Goal: Transaction & Acquisition: Purchase product/service

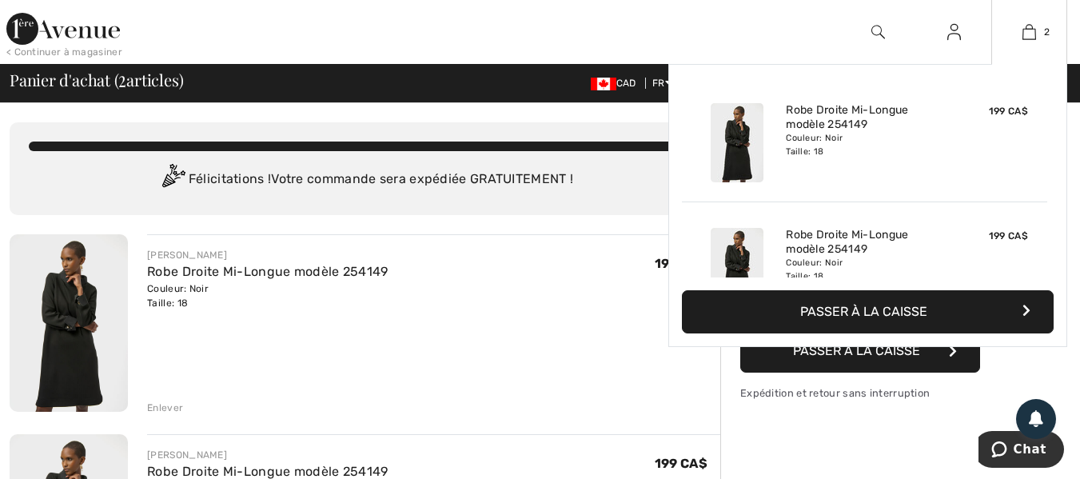
click at [857, 302] on button "Passer à la caisse" at bounding box center [868, 311] width 372 height 43
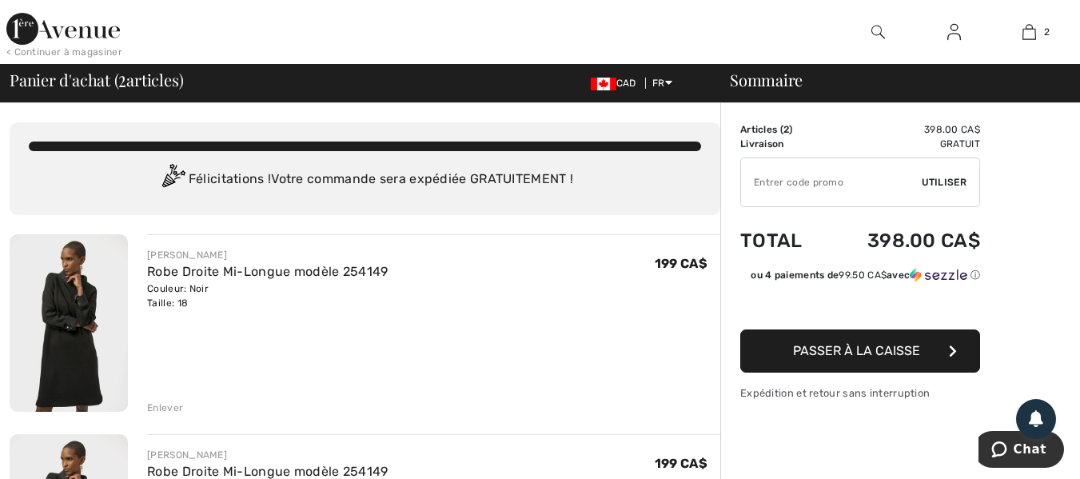
click at [778, 129] on td "Articles ( 2 )" at bounding box center [782, 129] width 85 height 14
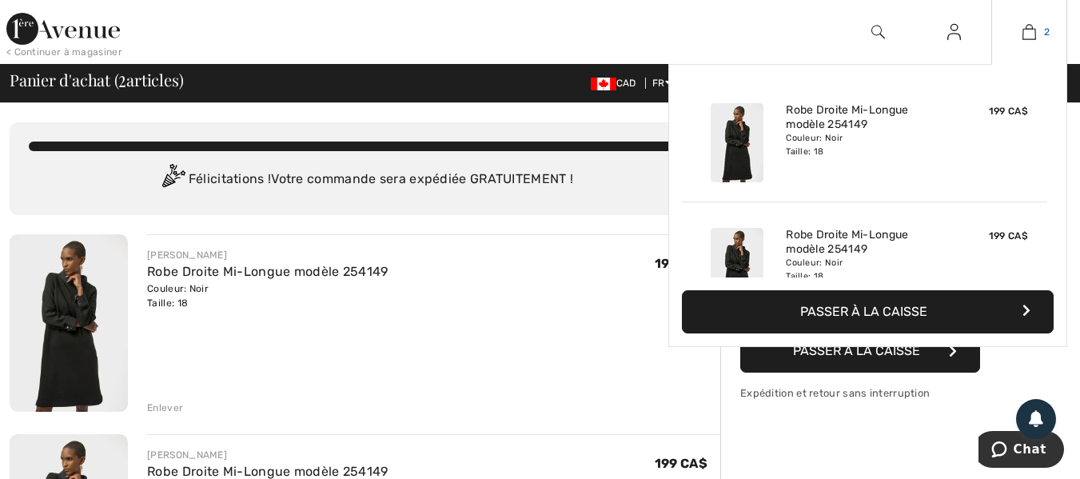
click at [1040, 34] on link "2" at bounding box center [1029, 31] width 74 height 19
click at [1045, 41] on link "2" at bounding box center [1029, 31] width 74 height 19
click at [1023, 29] on img at bounding box center [1029, 31] width 14 height 19
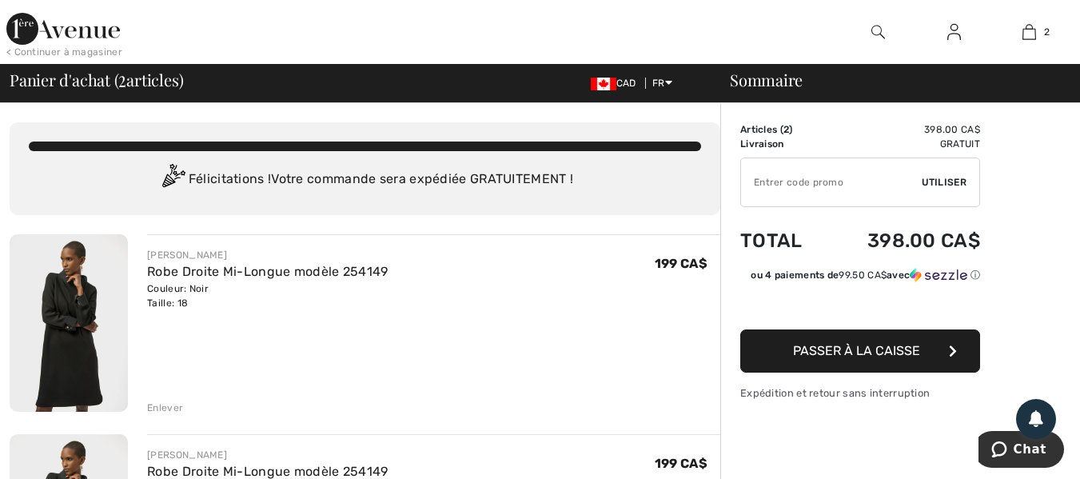
click at [740, 81] on div "Sommaire" at bounding box center [891, 80] width 360 height 16
click at [155, 405] on div "Enlever" at bounding box center [165, 407] width 36 height 14
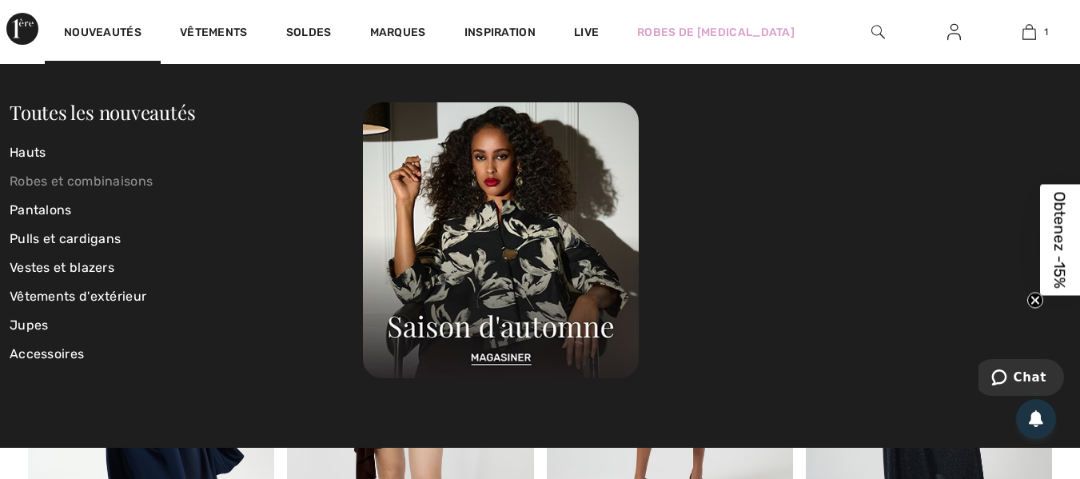
click at [91, 174] on link "Robes et combinaisons" at bounding box center [186, 181] width 353 height 29
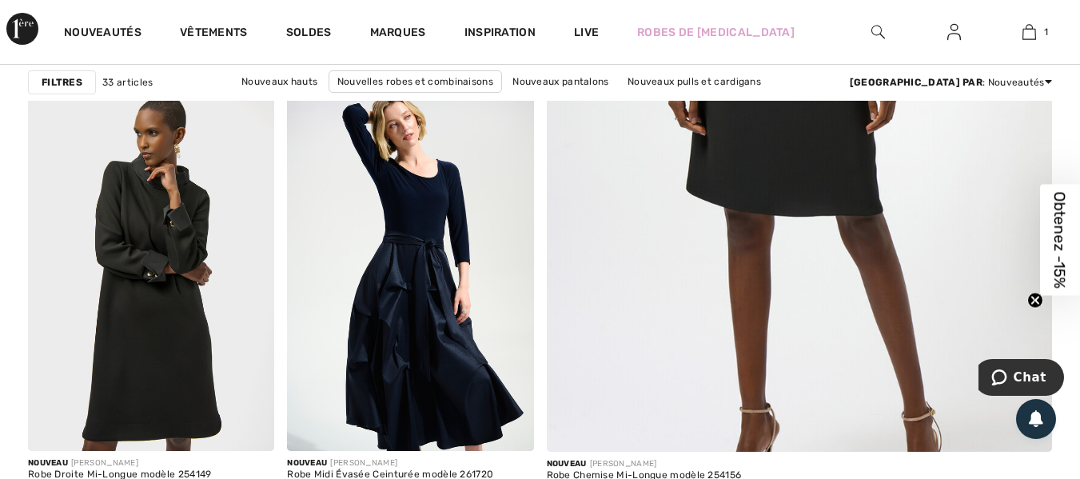
scroll to position [628, 0]
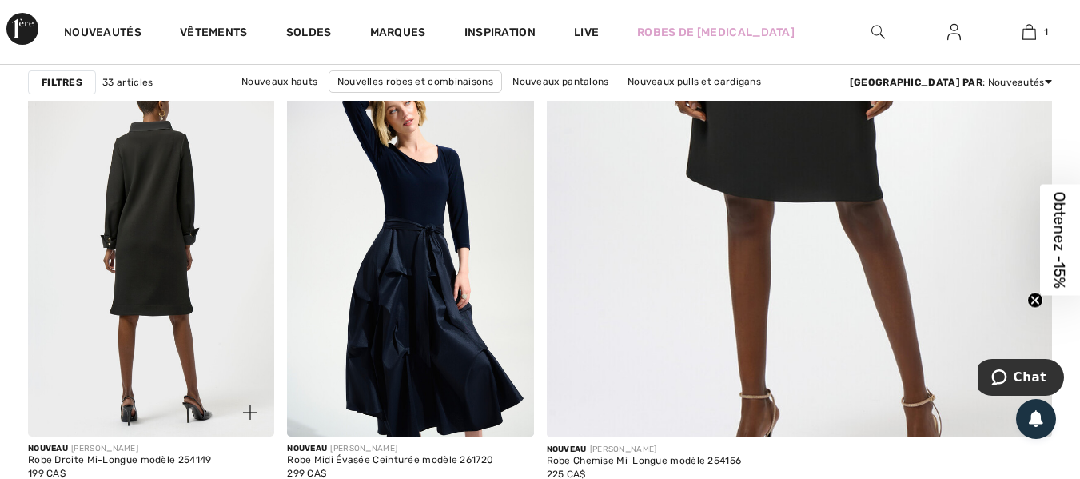
click at [141, 208] on img at bounding box center [151, 250] width 246 height 369
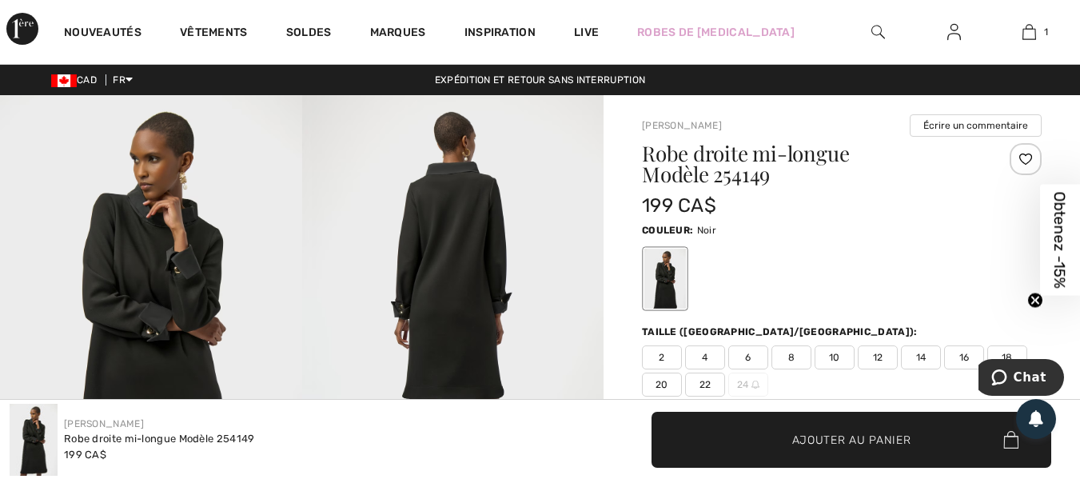
click at [159, 273] on img at bounding box center [151, 321] width 302 height 452
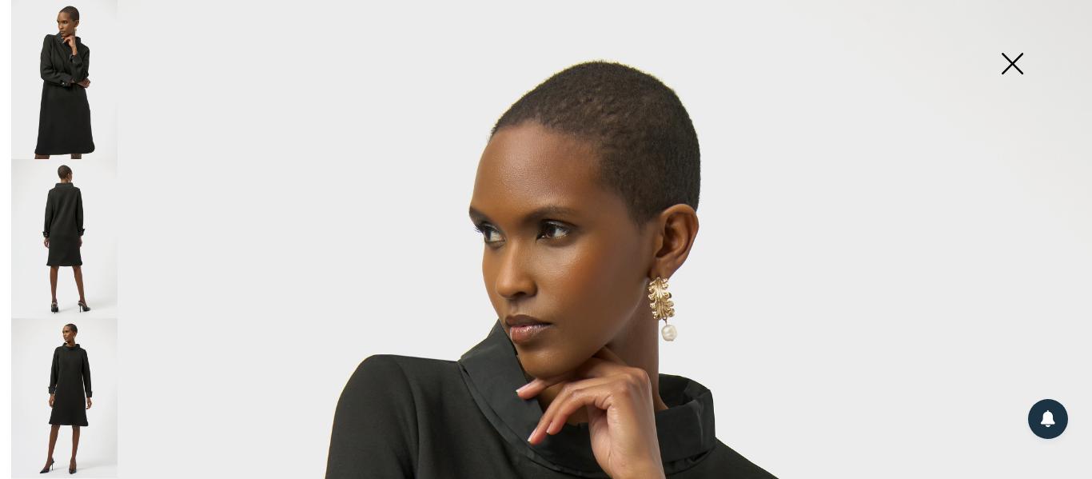
click at [1016, 70] on img at bounding box center [1012, 65] width 80 height 82
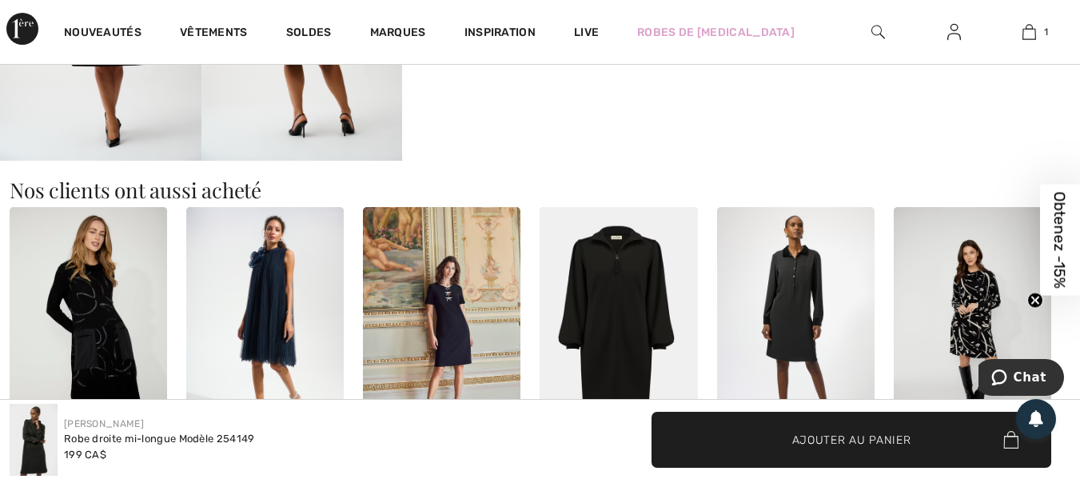
scroll to position [1065, 0]
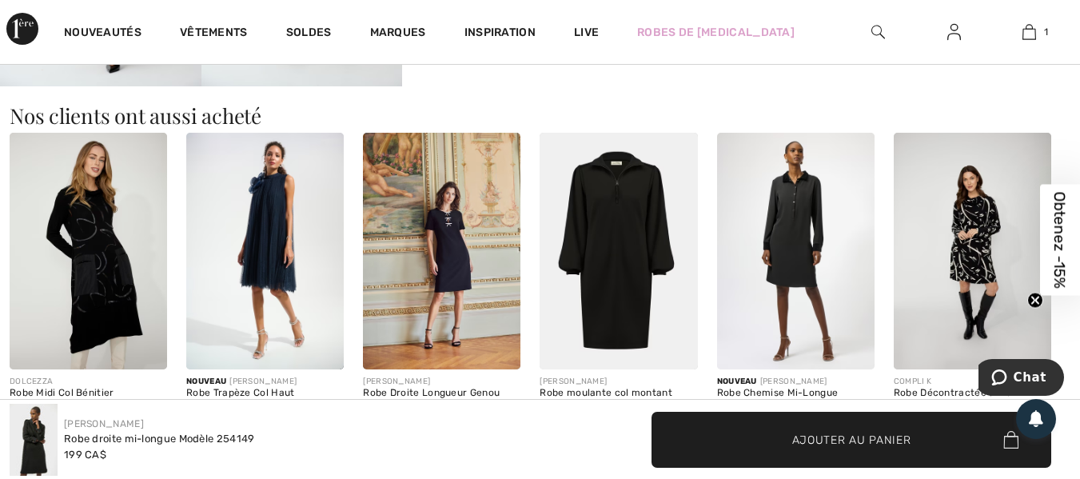
click at [802, 209] on img at bounding box center [795, 251] width 157 height 237
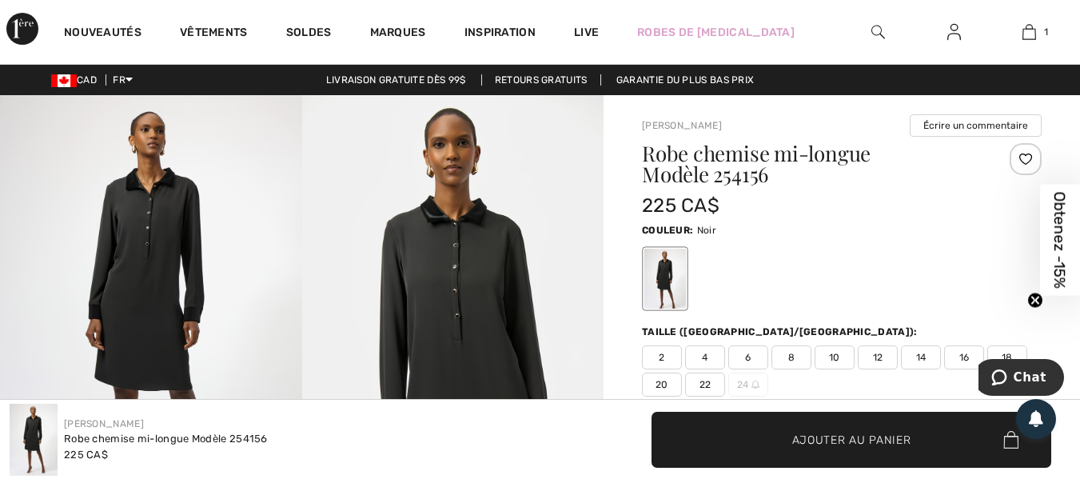
click at [470, 324] on img at bounding box center [453, 321] width 302 height 452
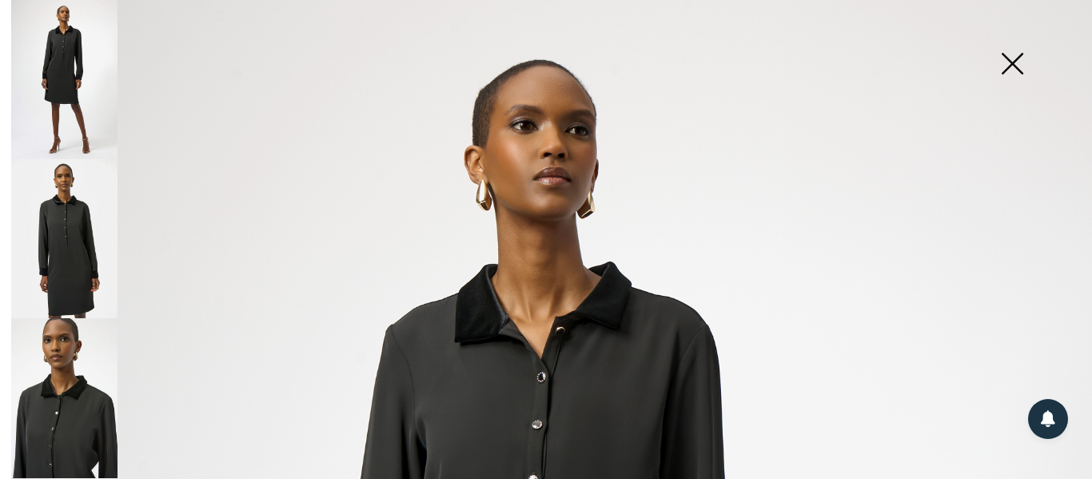
click at [1010, 62] on img at bounding box center [1012, 65] width 80 height 82
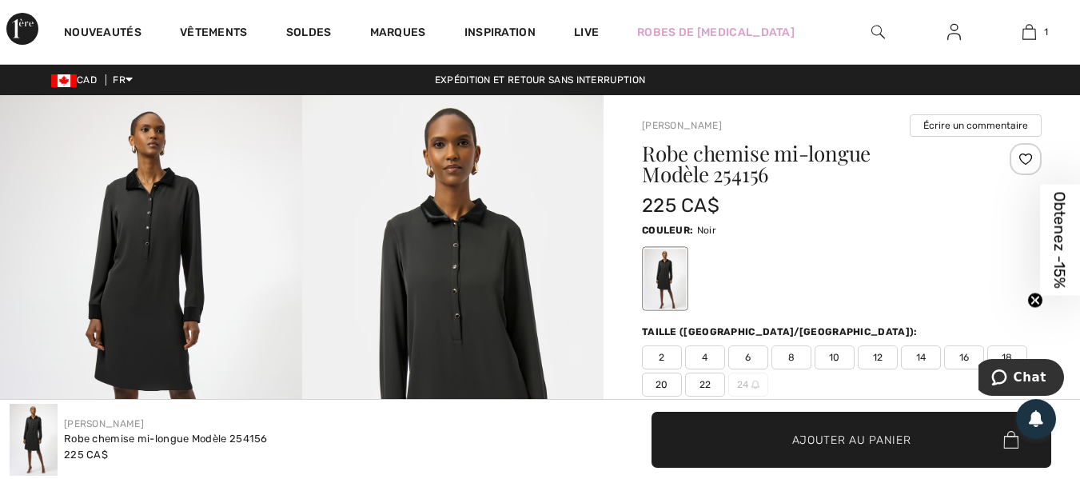
click at [1007, 348] on span "18" at bounding box center [1007, 357] width 40 height 24
click at [927, 446] on span "✔ Ajouté au panier Ajouter au panier" at bounding box center [851, 440] width 400 height 56
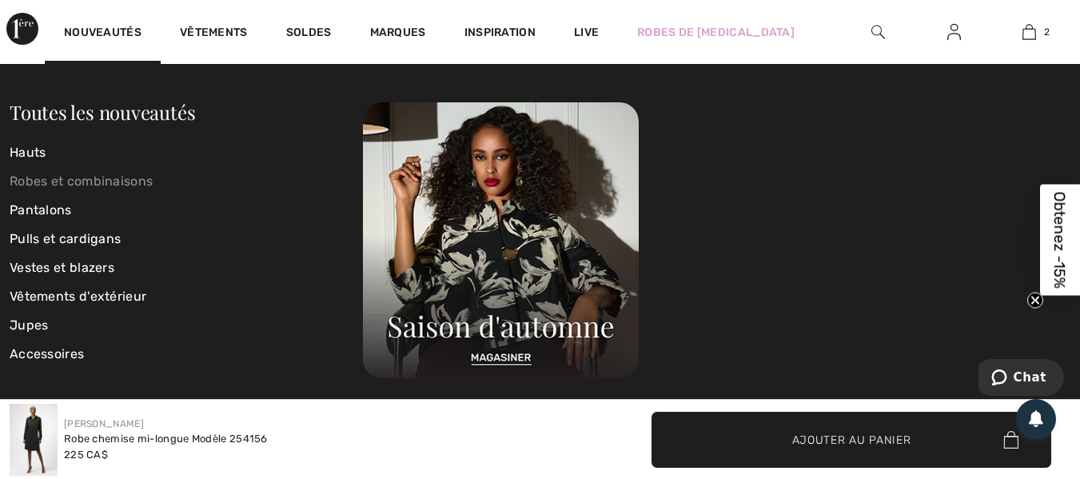
click at [50, 178] on link "Robes et combinaisons" at bounding box center [186, 181] width 353 height 29
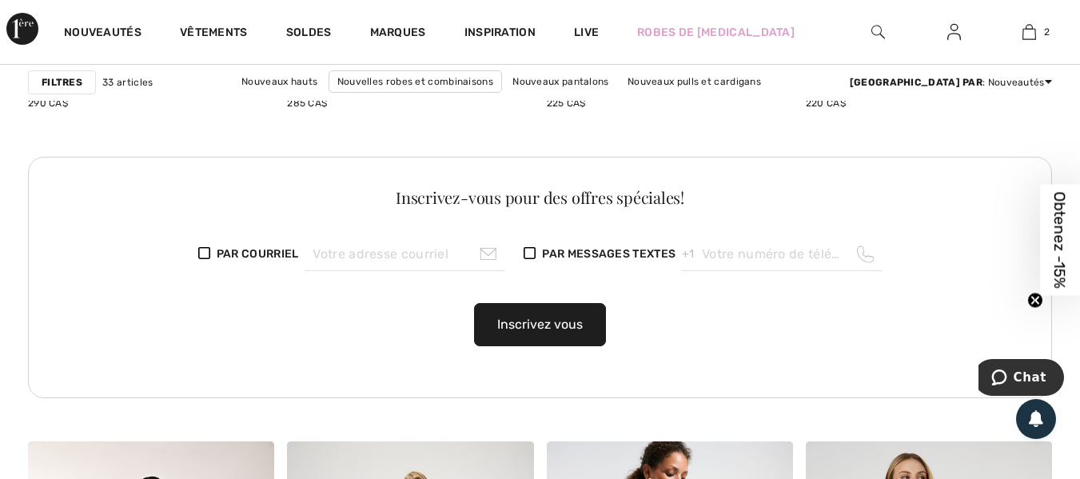
scroll to position [2001, 0]
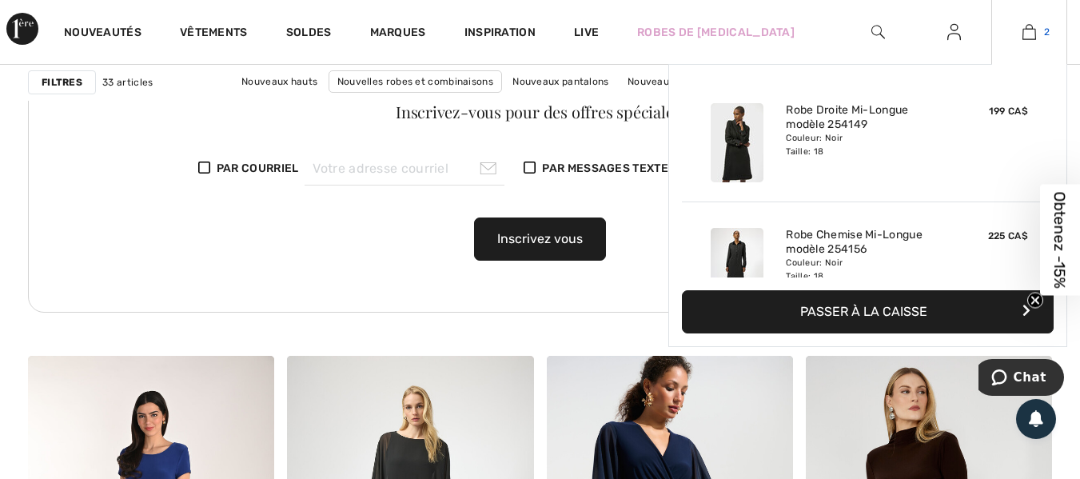
click at [1025, 34] on img at bounding box center [1029, 31] width 14 height 19
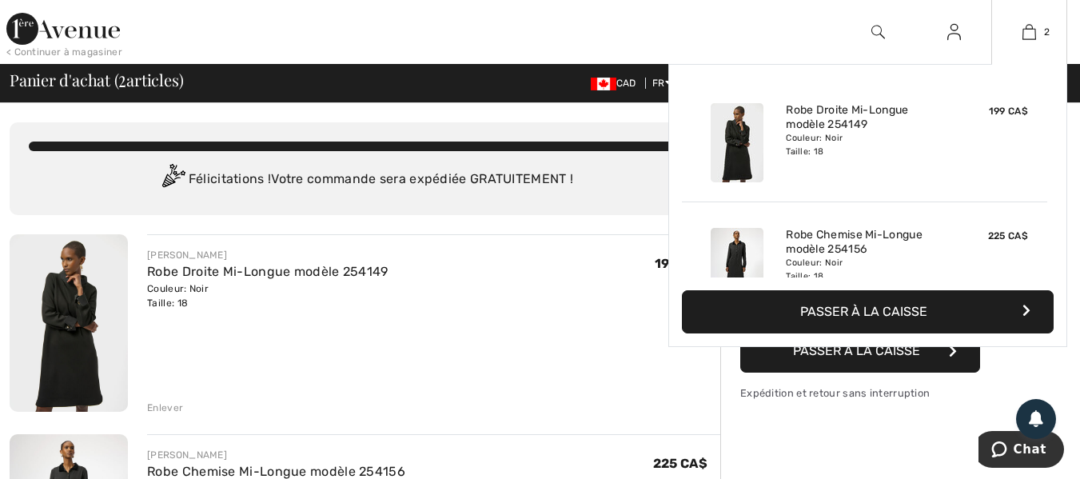
click at [883, 304] on button "Passer à la caisse" at bounding box center [868, 311] width 372 height 43
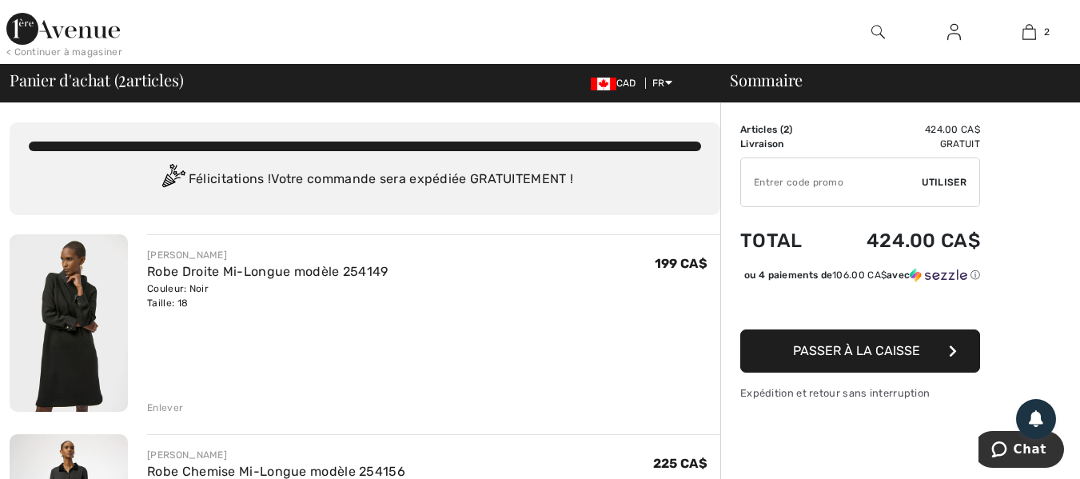
click at [852, 358] on span "Passer à la caisse" at bounding box center [856, 350] width 127 height 15
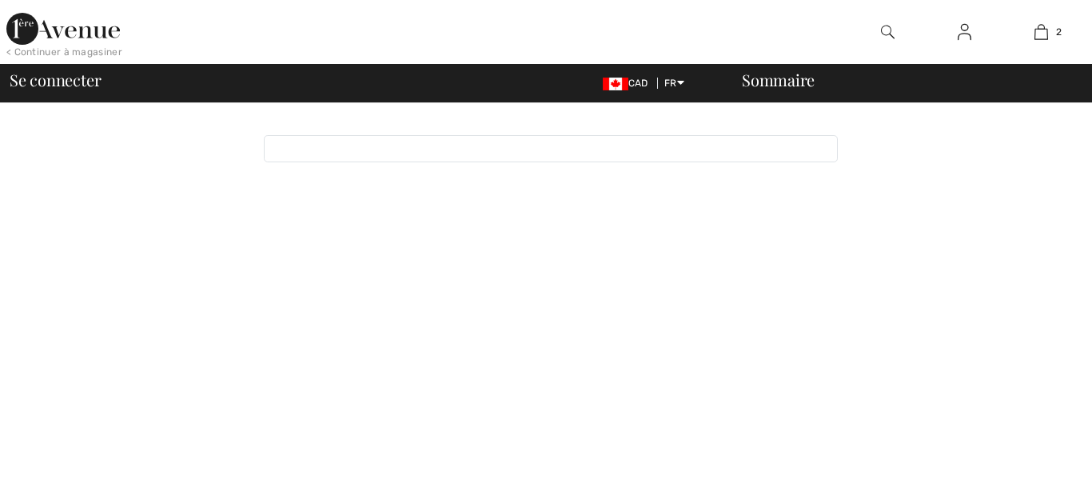
click at [852, 360] on body "< Continuer à magasiner 2 Ajouté au panier [PERSON_NAME] [PERSON_NAME] Mi-longu…" at bounding box center [546, 239] width 1092 height 479
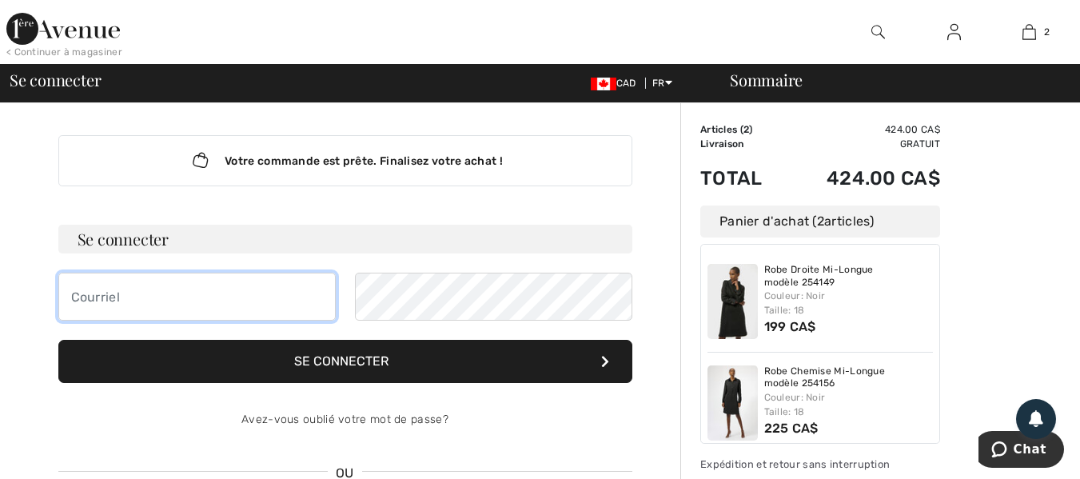
click at [92, 297] on input "email" at bounding box center [196, 297] width 277 height 48
type input "[PERSON_NAME][EMAIL_ADDRESS][DOMAIN_NAME]"
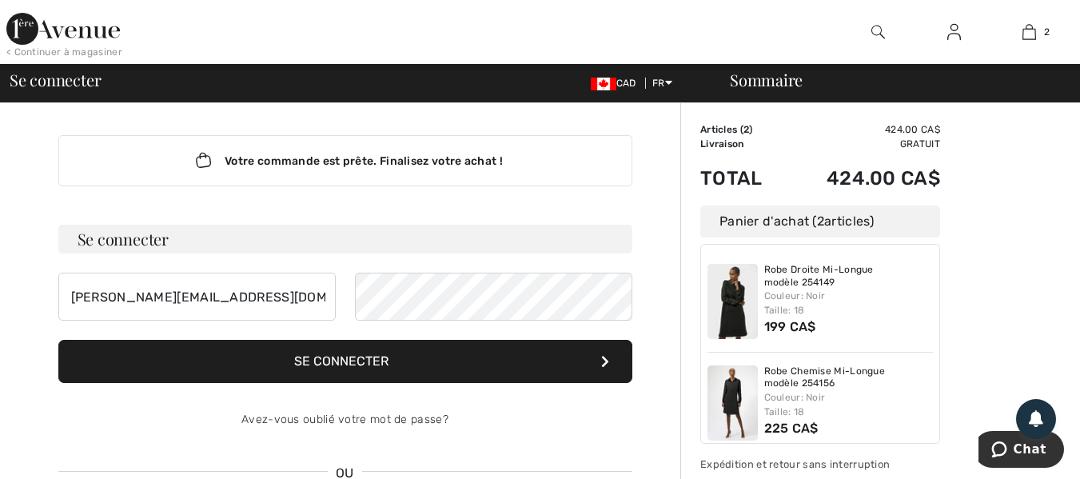
click at [429, 363] on button "Se connecter" at bounding box center [345, 361] width 574 height 43
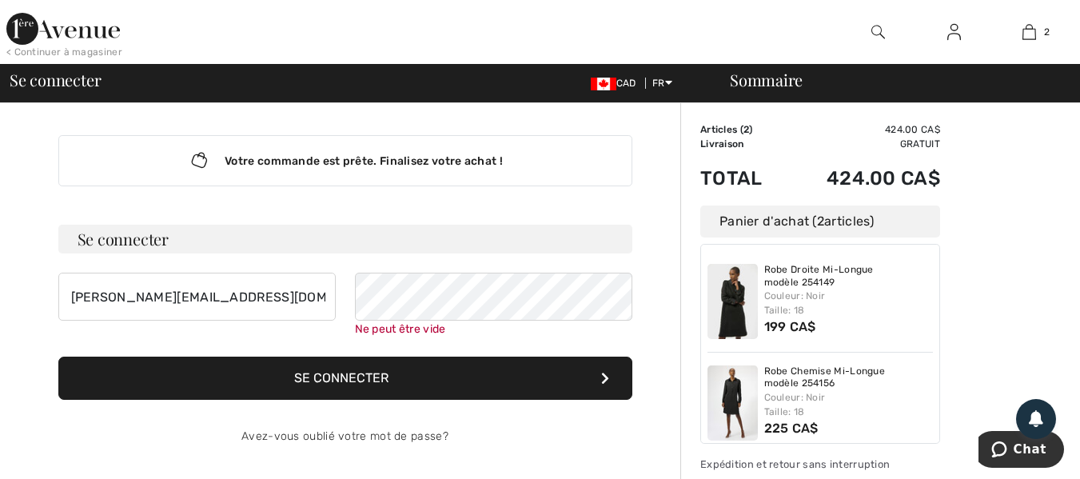
click at [197, 157] on icon "Lottie animation" at bounding box center [202, 161] width 31 height 24
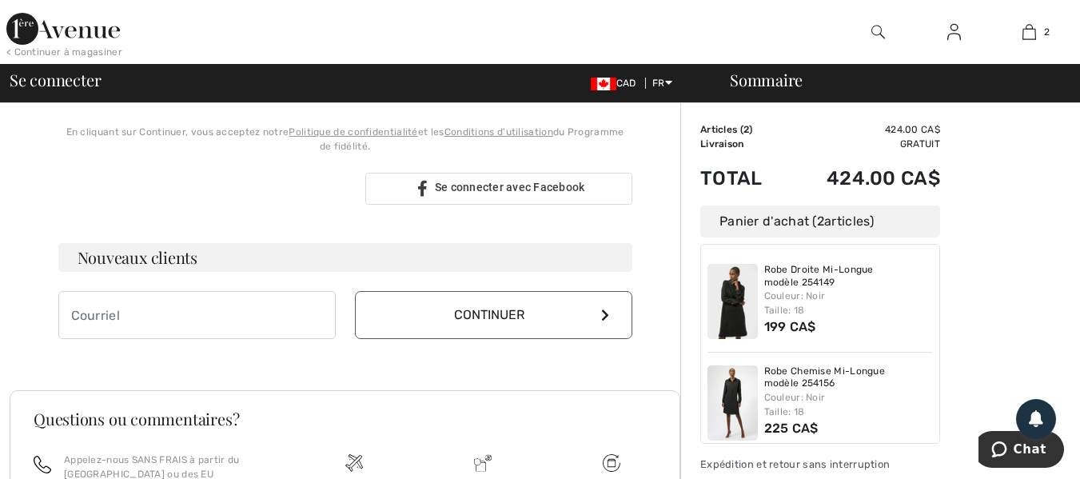
scroll to position [416, 0]
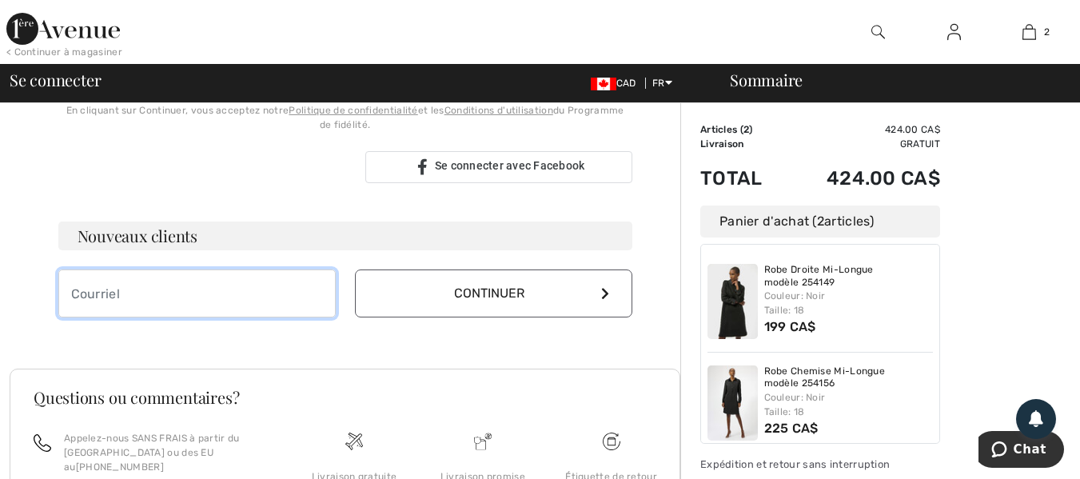
click at [87, 292] on input "email" at bounding box center [196, 293] width 277 height 48
type input "robitaille.not@gmail.com"
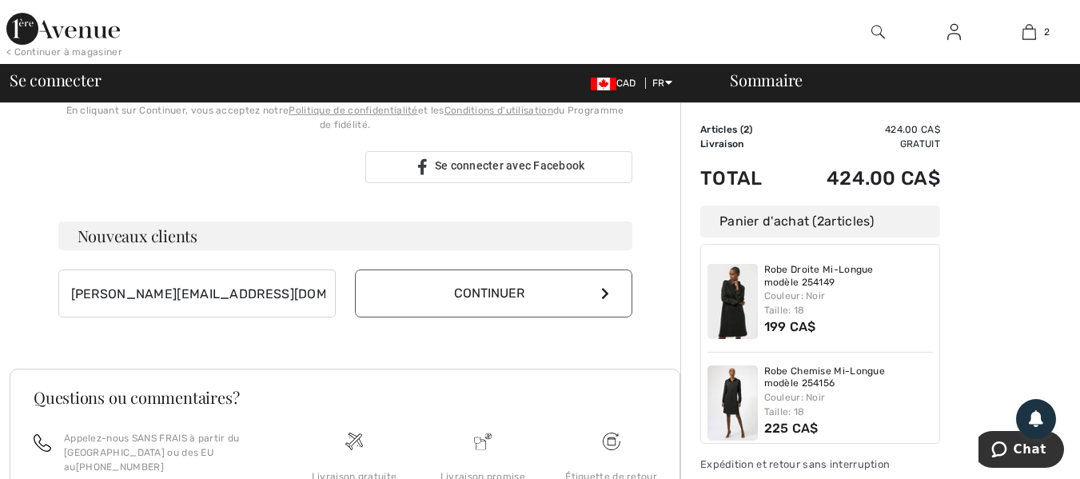
click at [596, 291] on button "Continuer" at bounding box center [493, 293] width 277 height 48
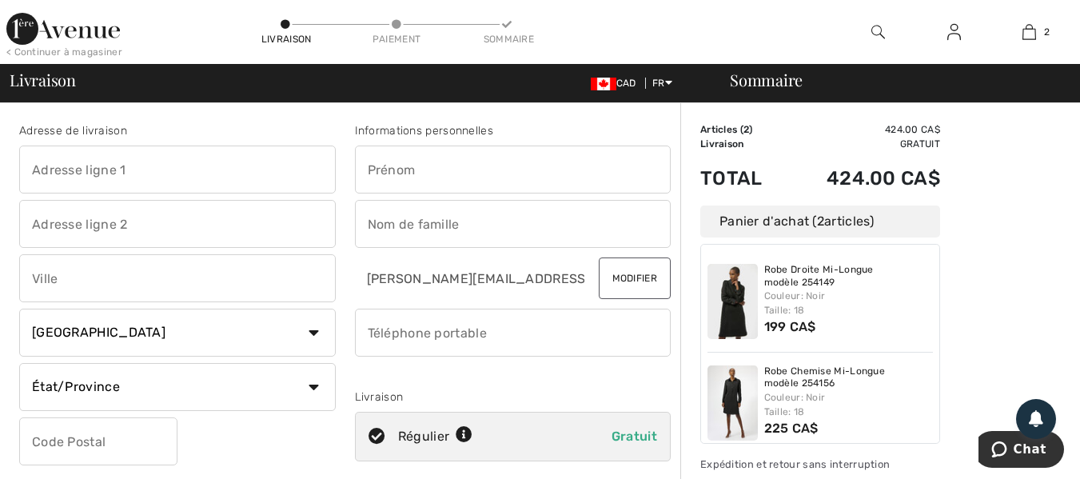
click at [42, 170] on input "text" at bounding box center [177, 169] width 316 height 48
type input "159 BV.NOTRE DAME"
type input "CLERMONT"
select select "QC"
type input "G4A1H3"
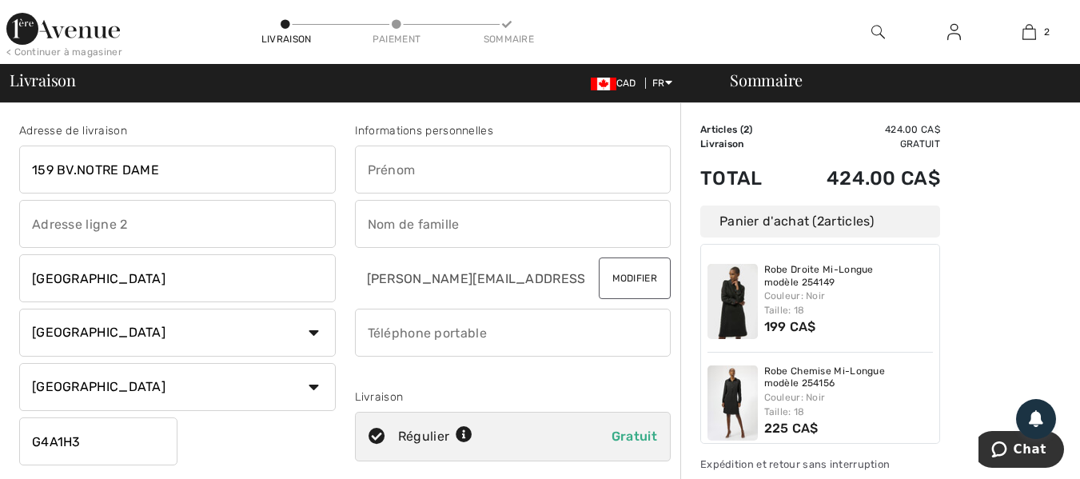
type input "PIERRE"
type input "JEAN"
type input "4184395474"
click at [428, 177] on input "PIERRE" at bounding box center [513, 169] width 316 height 48
type input "lise"
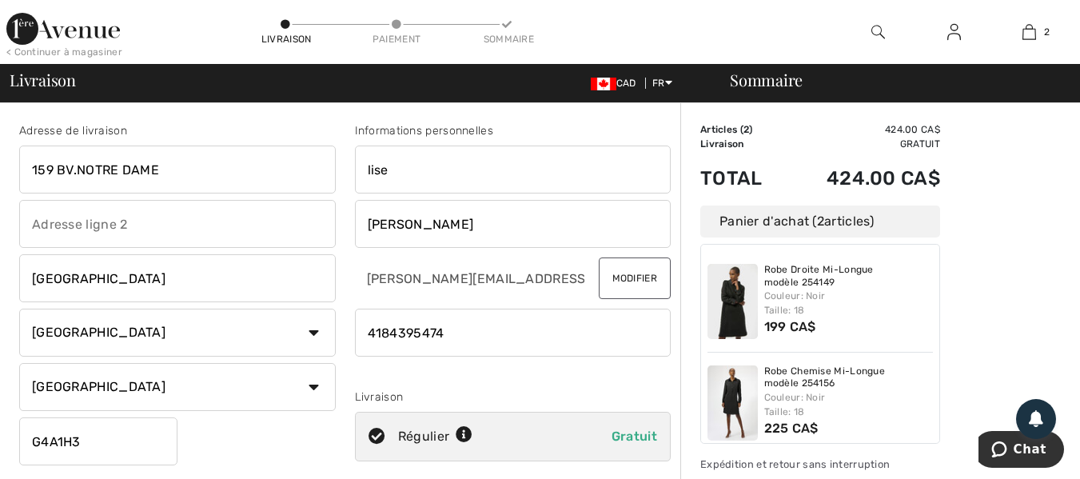
click at [424, 220] on input "JEAN" at bounding box center [513, 224] width 316 height 48
type input "robitaille"
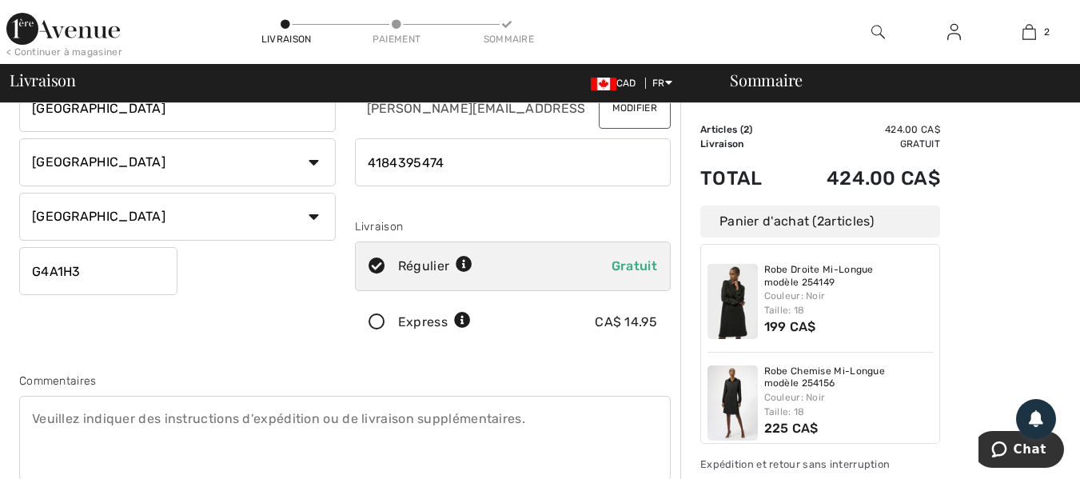
scroll to position [181, 0]
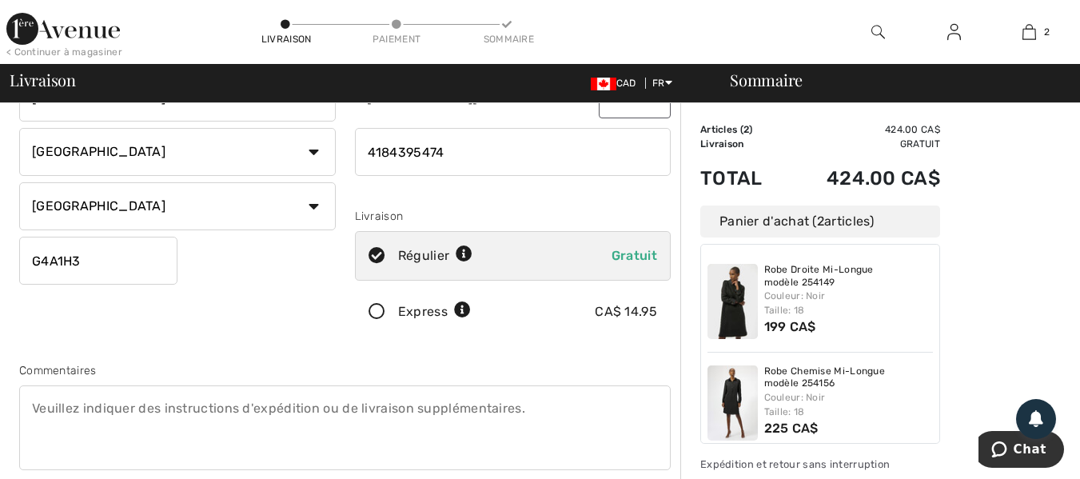
click at [375, 313] on icon at bounding box center [377, 312] width 42 height 17
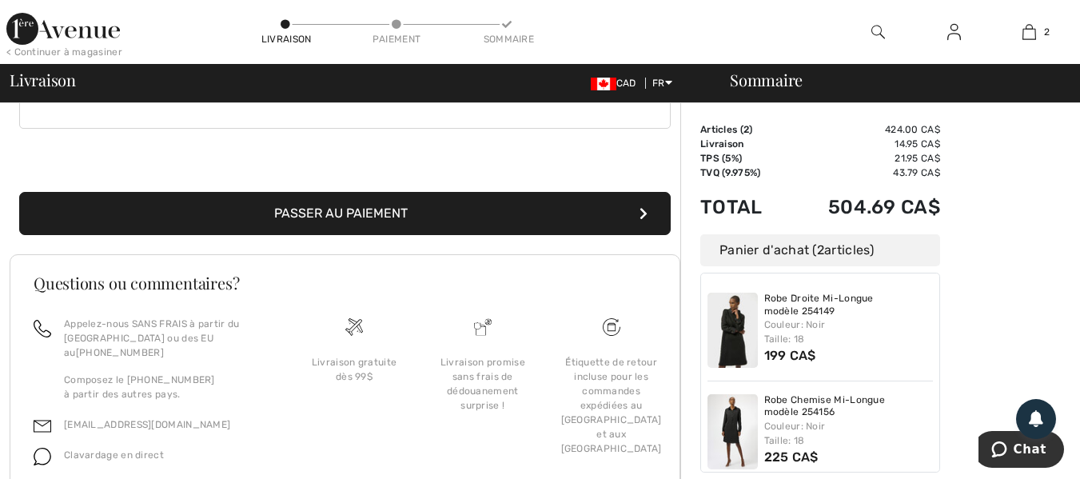
scroll to position [577, 0]
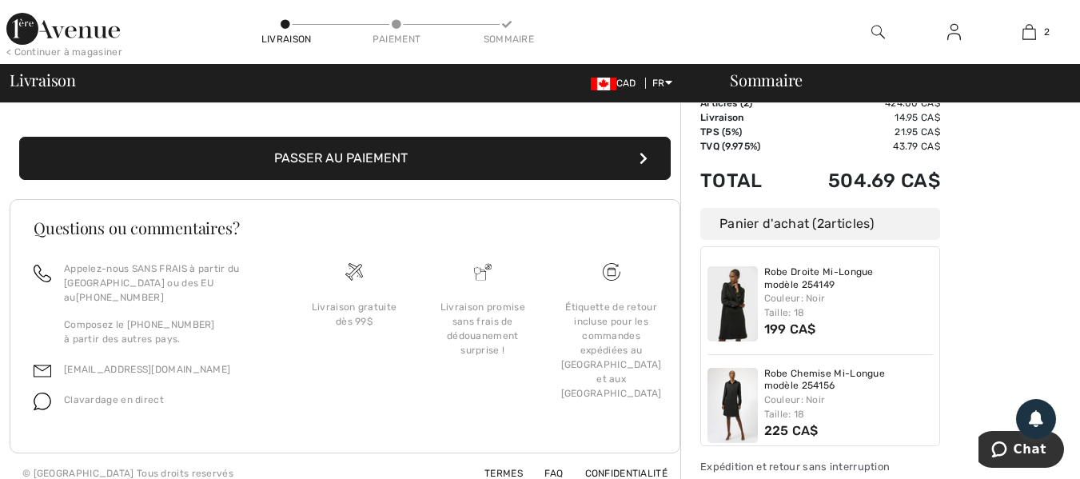
click at [359, 166] on button "Passer au paiement" at bounding box center [344, 158] width 651 height 43
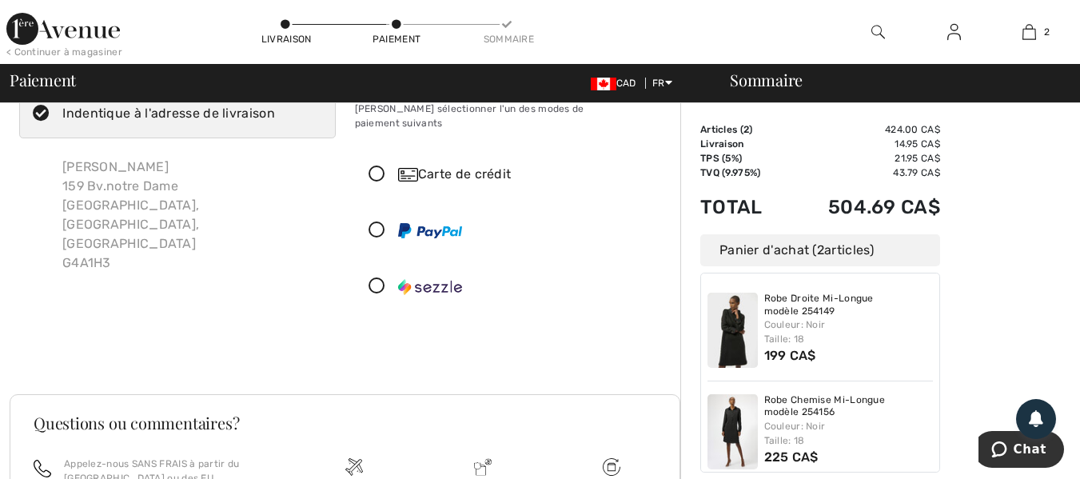
scroll to position [14, 0]
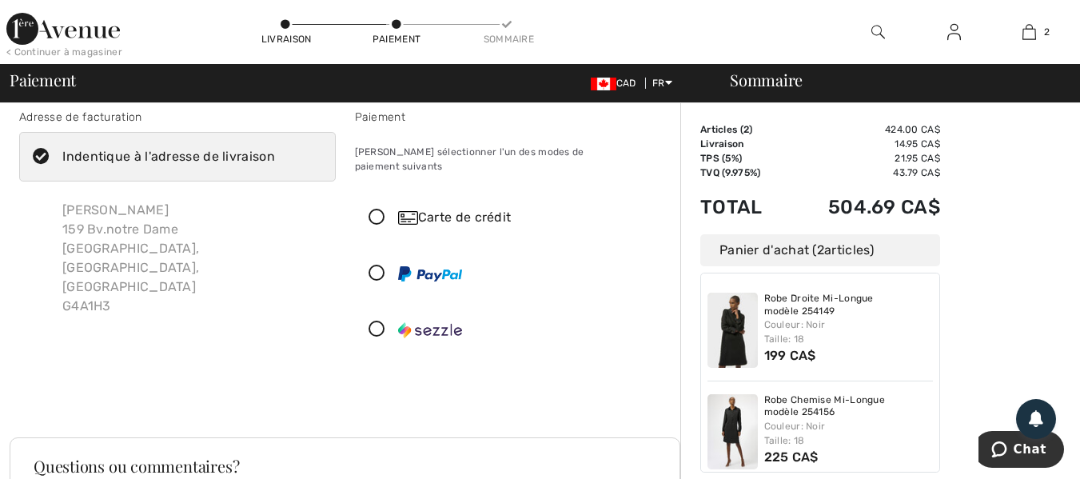
click at [374, 209] on icon at bounding box center [377, 217] width 42 height 17
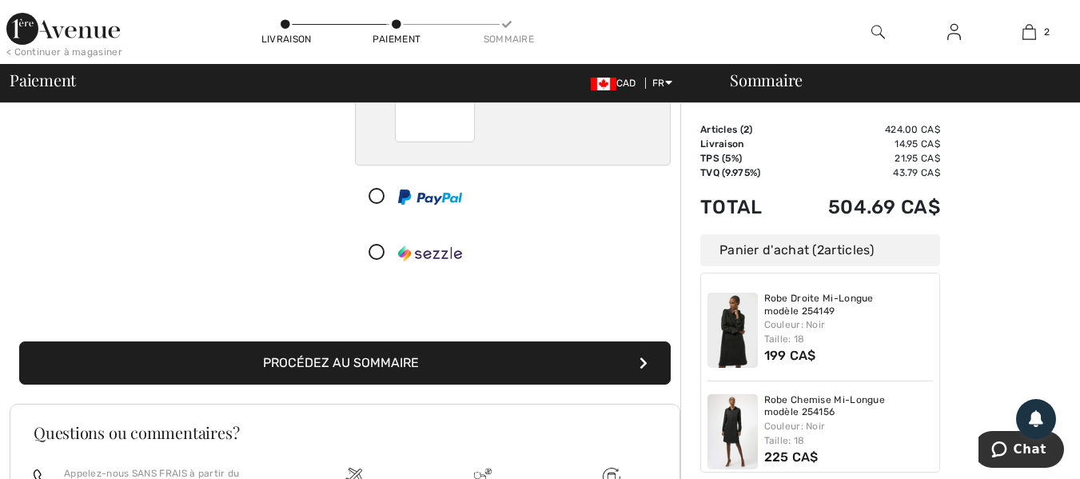
scroll to position [301, 0]
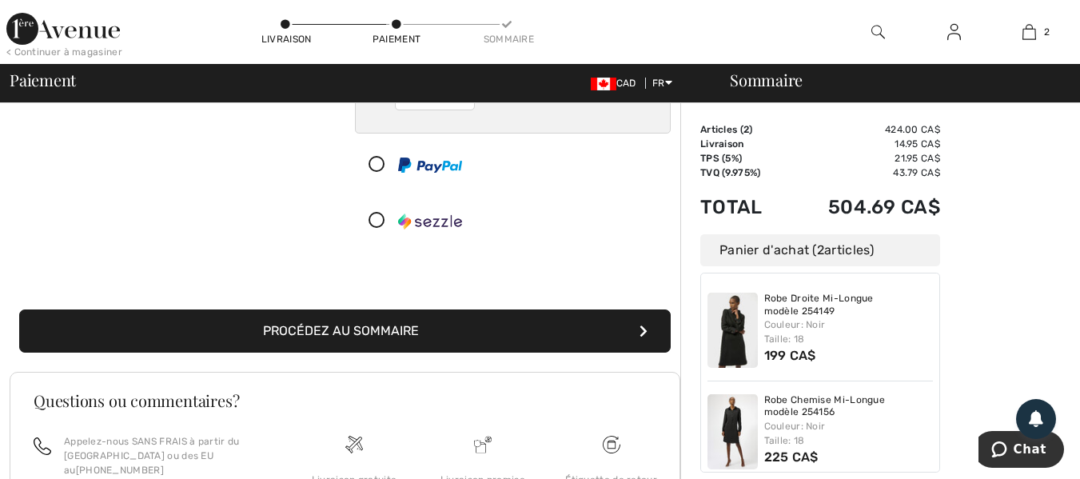
click at [361, 320] on button "Procédez au sommaire" at bounding box center [344, 330] width 651 height 43
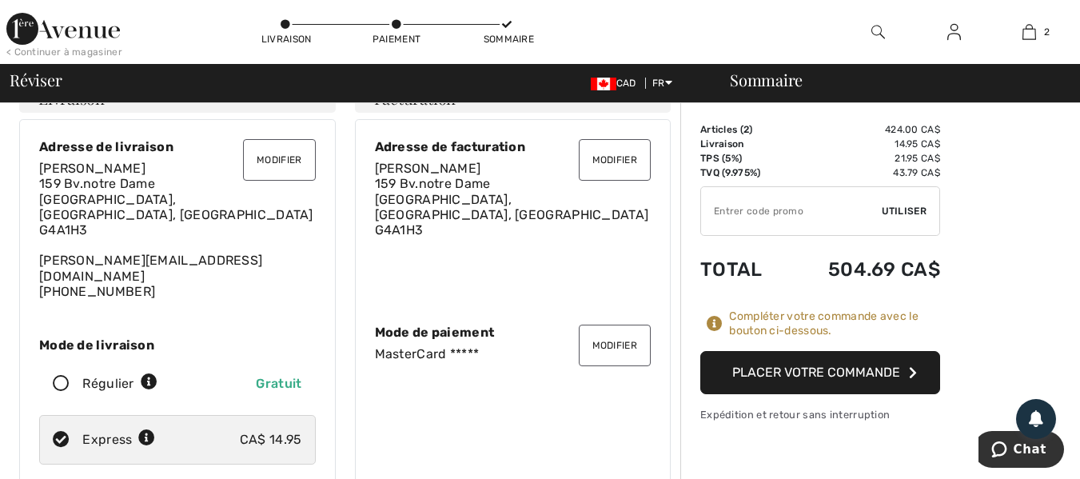
scroll to position [42, 0]
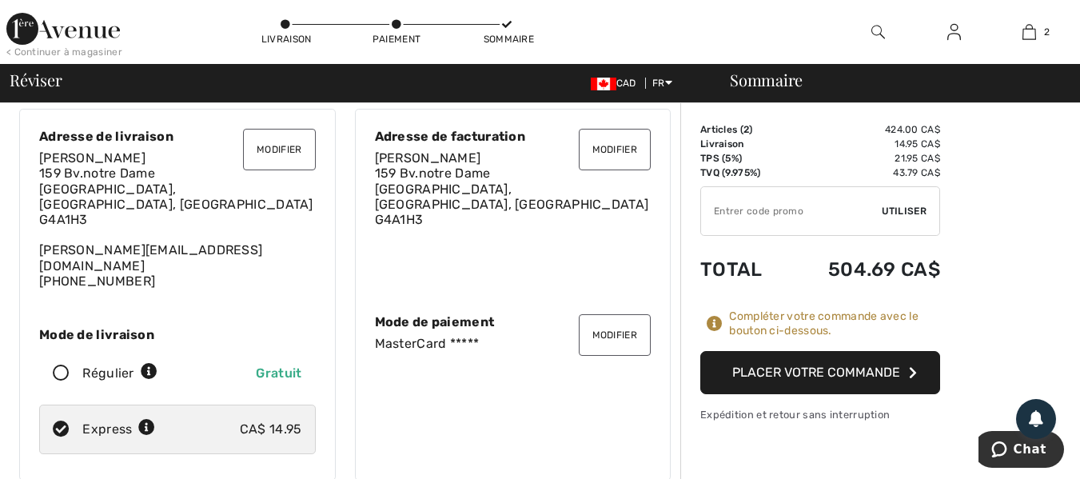
click at [793, 364] on button "Placer votre commande" at bounding box center [820, 372] width 240 height 43
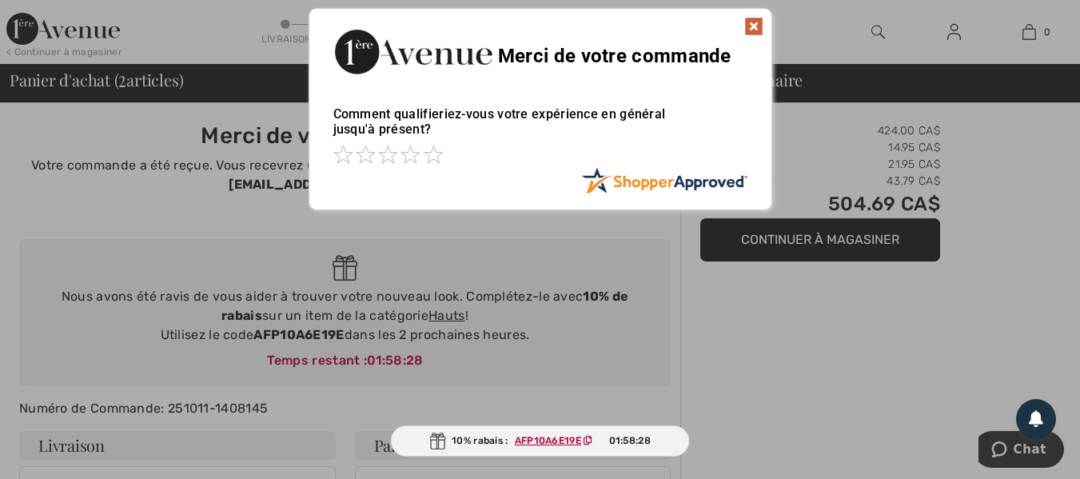
click at [754, 26] on img at bounding box center [753, 26] width 19 height 19
